Goal: Information Seeking & Learning: Learn about a topic

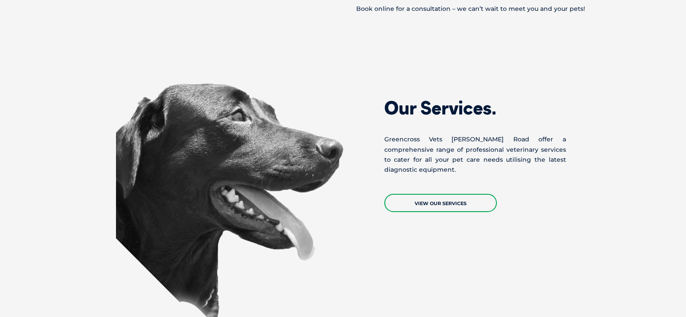
scroll to position [606, 0]
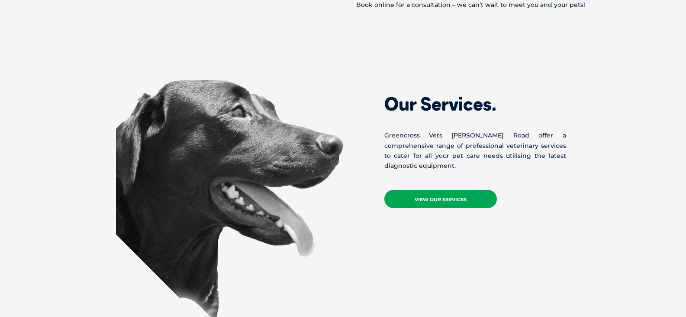
click at [446, 190] on link "View Our Services" at bounding box center [441, 199] width 113 height 18
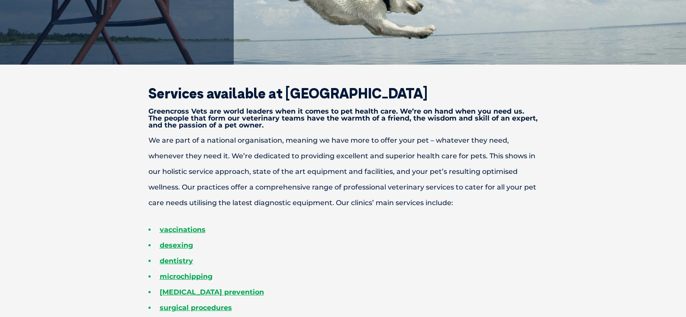
scroll to position [173, 0]
click at [192, 230] on link "vaccinations" at bounding box center [183, 230] width 46 height 8
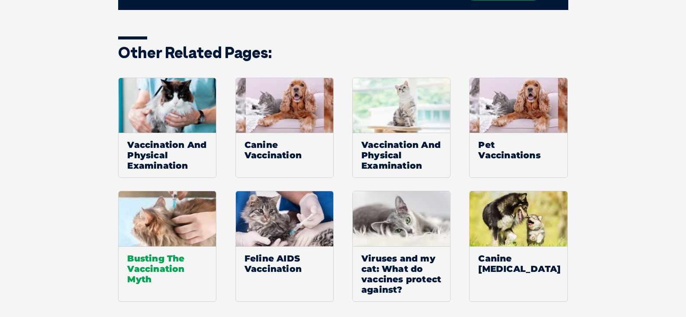
scroll to position [1126, 0]
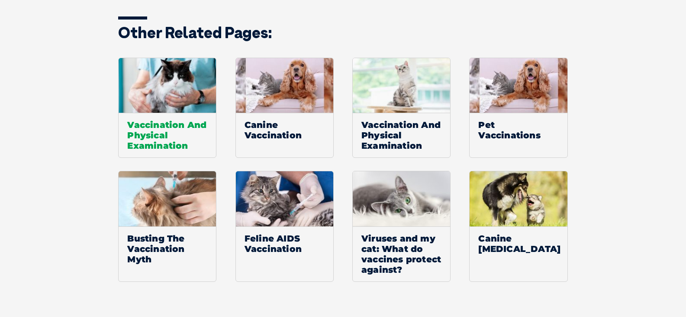
click at [157, 133] on span "Vaccination And Physical Examination" at bounding box center [167, 135] width 97 height 45
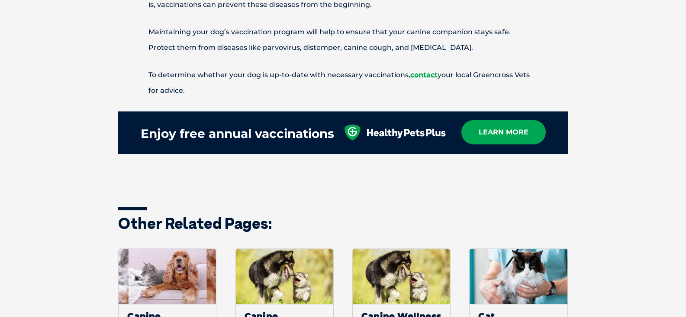
scroll to position [476, 0]
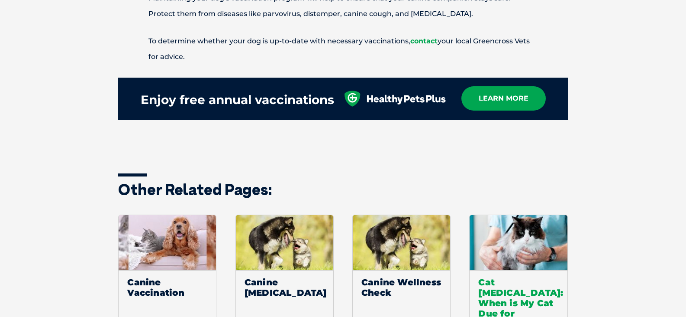
click at [505, 284] on span "Cat Vaccination Schedule: When is My Cat Due for Vaccinations?" at bounding box center [518, 302] width 97 height 65
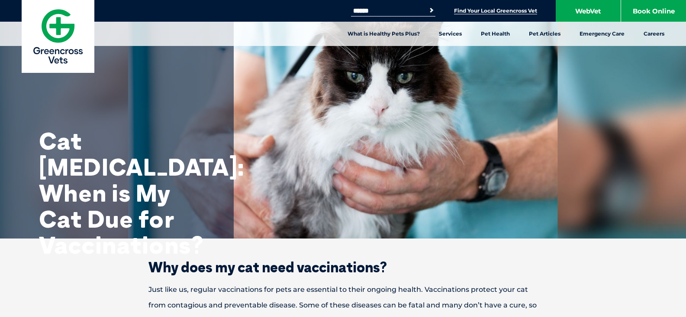
click at [484, 10] on link "Find Your Local Greencross Vet" at bounding box center [495, 10] width 83 height 7
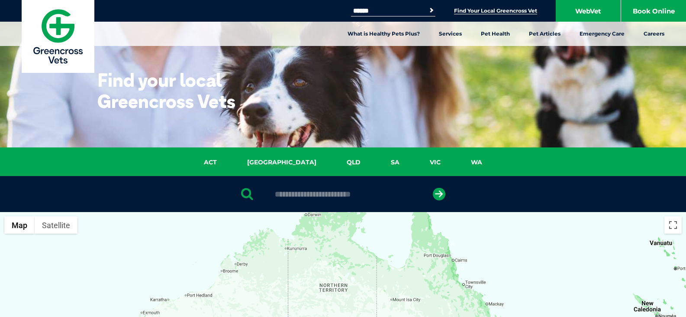
click at [402, 13] on input "Search for:" at bounding box center [388, 10] width 74 height 7
click at [156, 62] on div "Find your local Greencross Vets" at bounding box center [343, 73] width 686 height 147
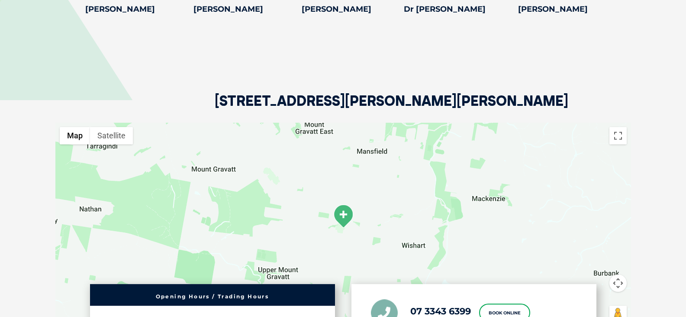
scroll to position [1516, 0]
